Goal: Task Accomplishment & Management: Manage account settings

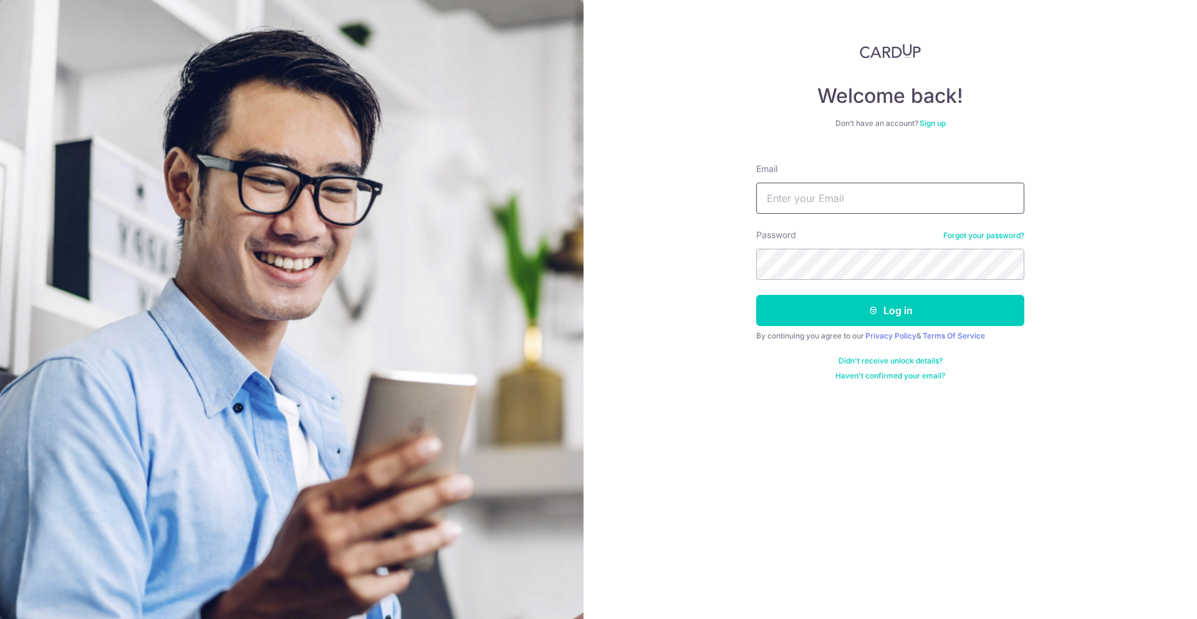
click at [816, 196] on input "Email" at bounding box center [890, 198] width 268 height 31
type input "ol"
